Goal: Task Accomplishment & Management: Complete application form

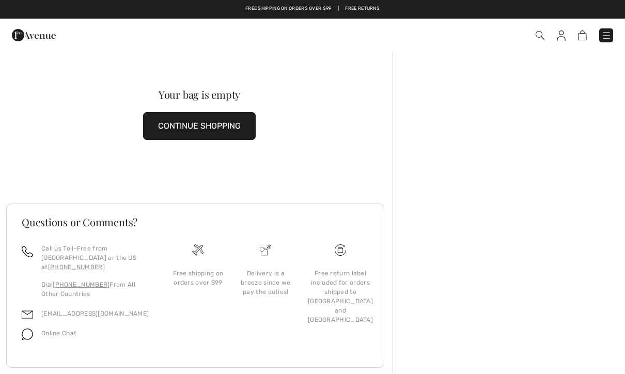
click at [27, 38] on img at bounding box center [34, 35] width 44 height 21
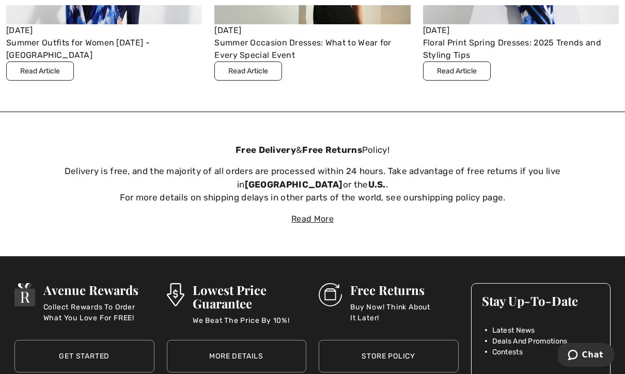
scroll to position [3337, 0]
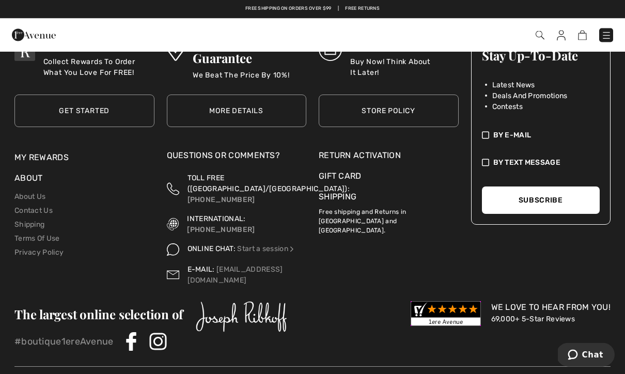
click at [363, 151] on div "Return Activation" at bounding box center [389, 156] width 140 height 12
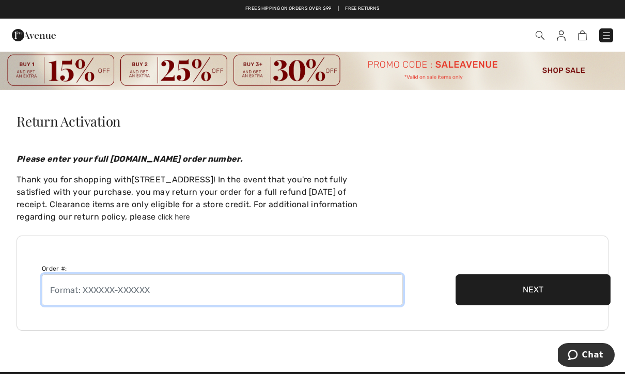
click at [163, 286] on input "text" at bounding box center [222, 289] width 361 height 31
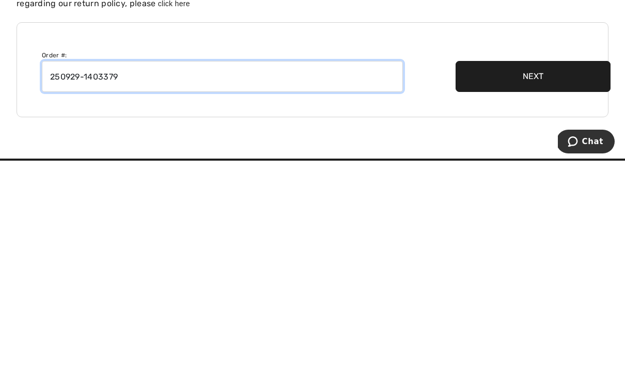
type input "250929-1403379"
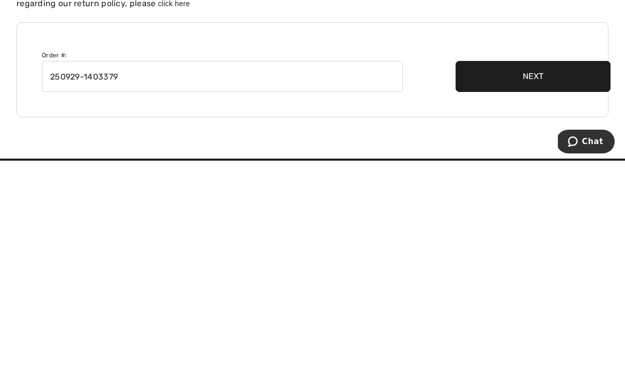
click at [543, 274] on button "Next" at bounding box center [533, 289] width 155 height 31
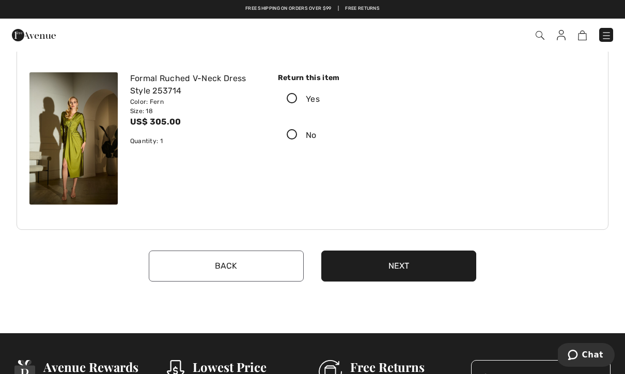
scroll to position [105, 0]
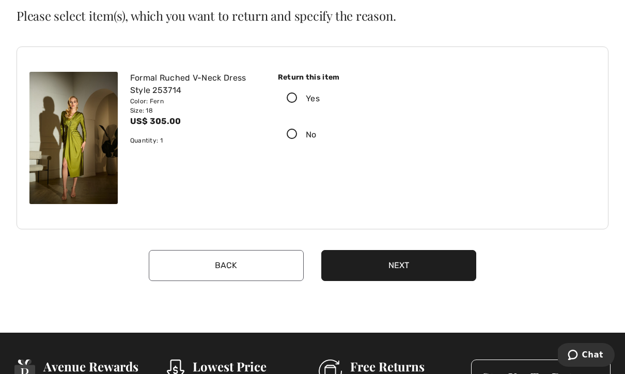
click at [291, 97] on icon at bounding box center [291, 98] width 27 height 11
click at [320, 97] on input "Yes" at bounding box center [323, 98] width 7 height 31
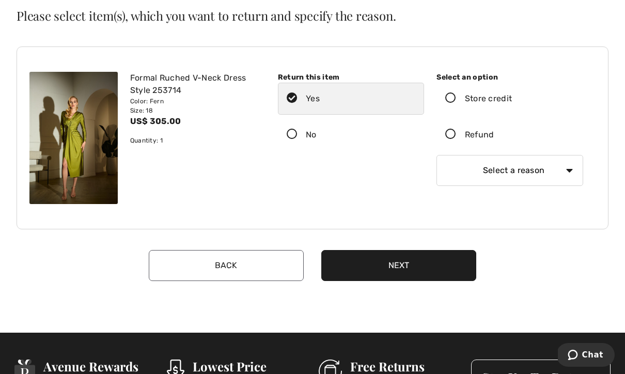
click at [455, 136] on icon at bounding box center [450, 134] width 27 height 11
click at [494, 136] on input "Refund" at bounding box center [497, 134] width 7 height 31
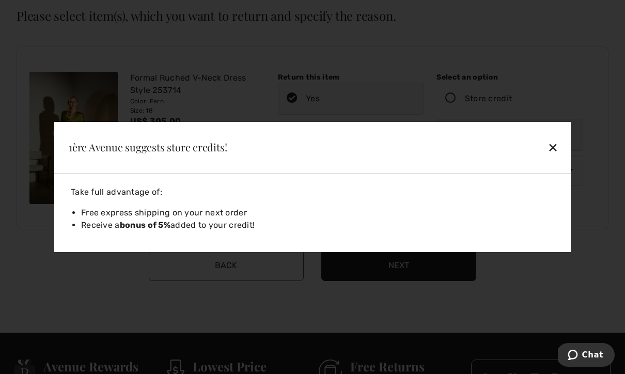
click at [551, 149] on div "✕" at bounding box center [503, 147] width 119 height 22
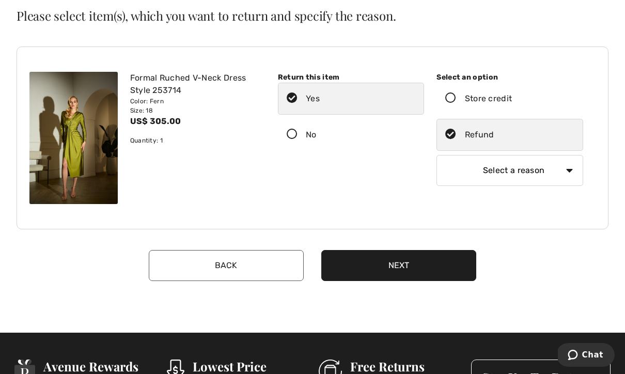
click at [565, 172] on select "Select a reason I received the wrong product or size My order arrived too late …" at bounding box center [510, 170] width 147 height 31
click at [568, 169] on select "Select a reason I received the wrong product or size My order arrived too late …" at bounding box center [510, 170] width 147 height 31
select select "other"
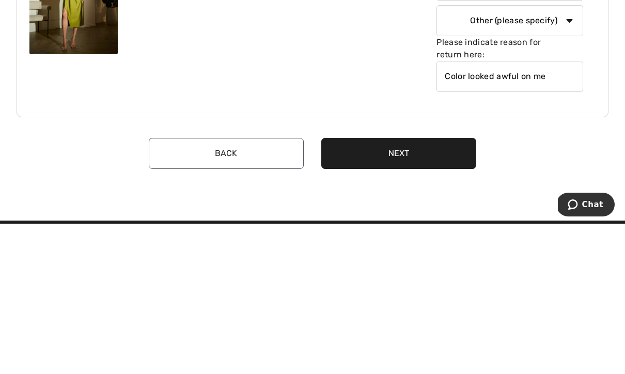
scroll to position [255, 0]
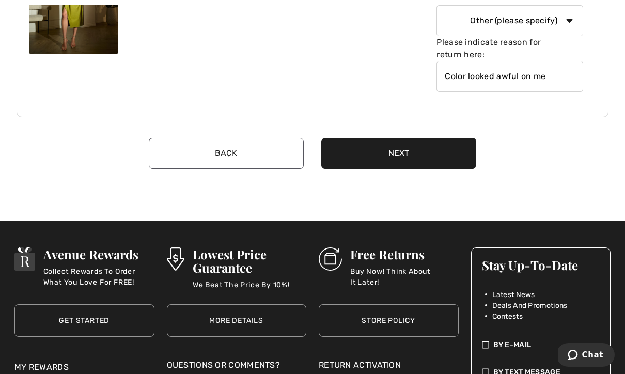
type input "Color looked awful on me"
click at [414, 159] on button "Next" at bounding box center [398, 153] width 155 height 31
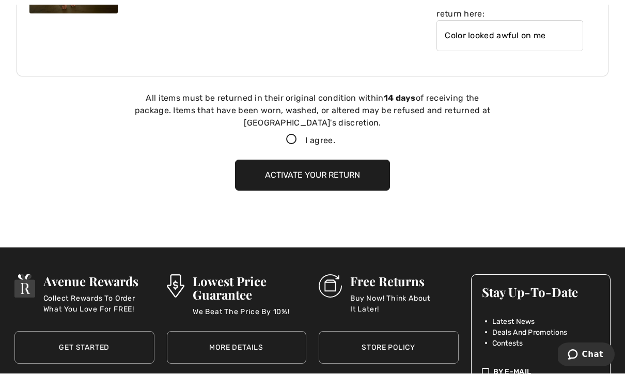
scroll to position [325, 0]
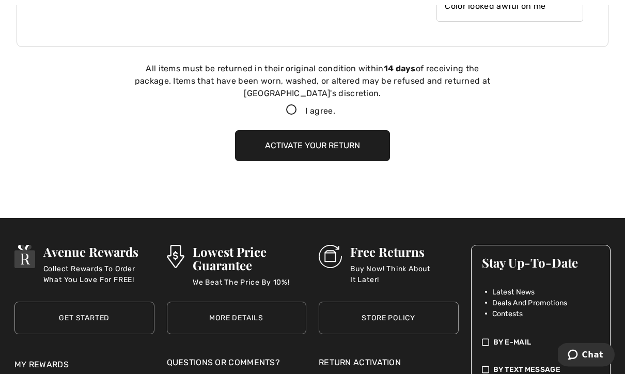
click at [295, 114] on icon at bounding box center [291, 110] width 27 height 11
click at [335, 114] on input "I agree." at bounding box center [338, 110] width 7 height 7
checkbox input "true"
click at [345, 145] on button "Activate your return" at bounding box center [312, 145] width 155 height 31
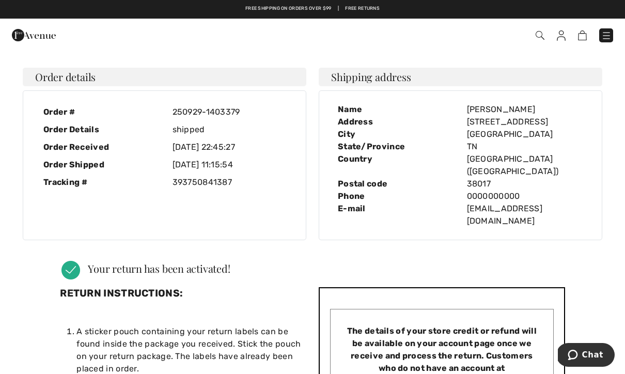
scroll to position [0, 0]
